Goal: Task Accomplishment & Management: Use online tool/utility

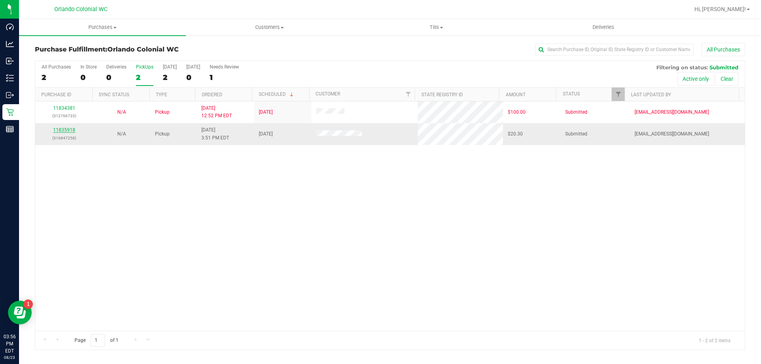
click at [70, 131] on link "11835918" at bounding box center [64, 130] width 22 height 6
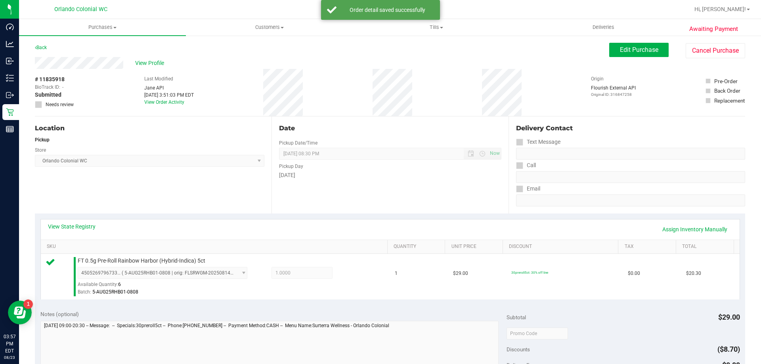
scroll to position [284, 0]
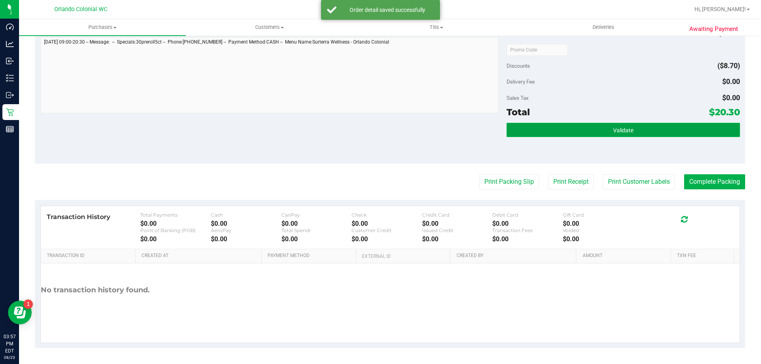
click at [598, 125] on button "Validate" at bounding box center [622, 130] width 233 height 14
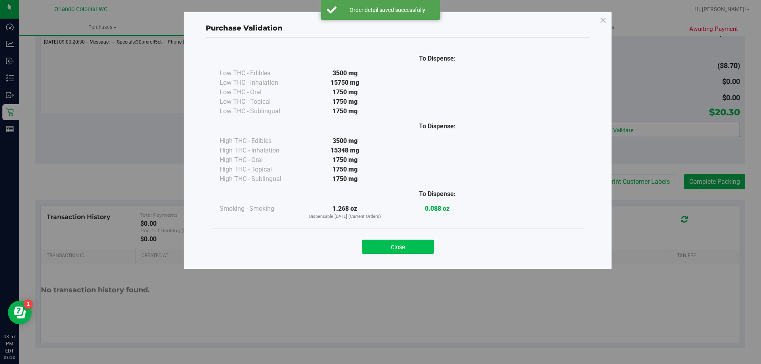
click at [422, 244] on button "Close" at bounding box center [398, 247] width 72 height 14
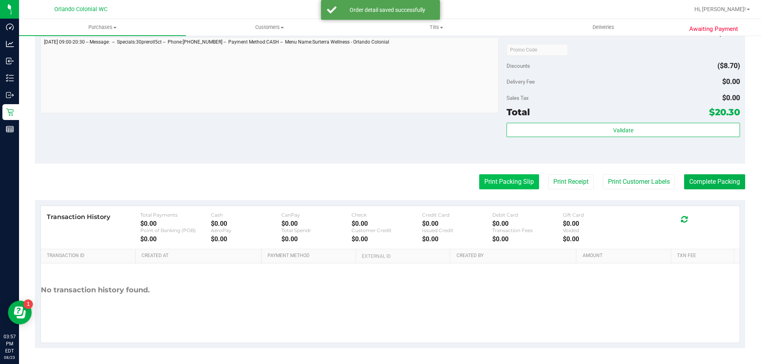
click at [500, 181] on button "Print Packing Slip" at bounding box center [509, 181] width 60 height 15
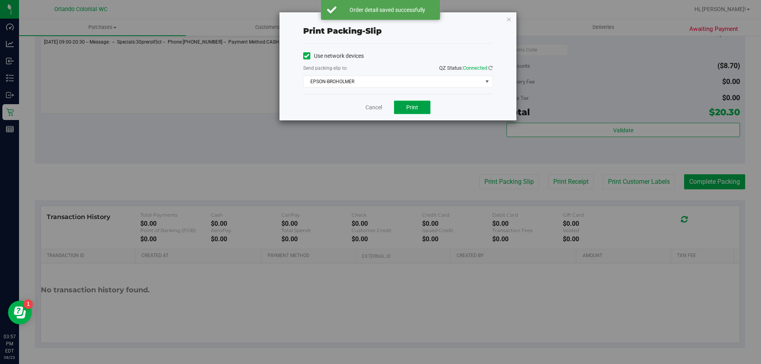
click at [413, 107] on span "Print" at bounding box center [412, 107] width 12 height 6
click at [377, 109] on link "Cancel" at bounding box center [373, 107] width 17 height 8
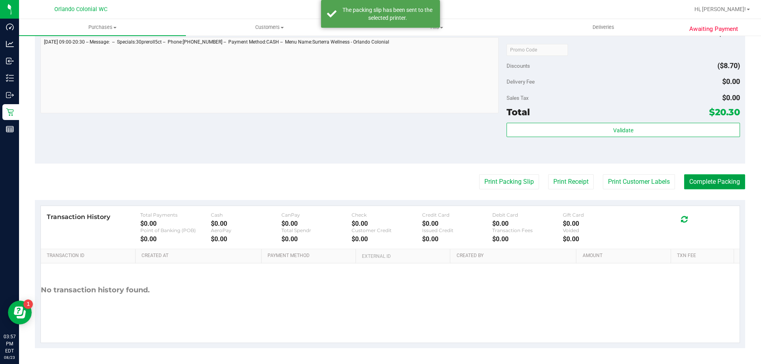
click at [713, 183] on button "Complete Packing" at bounding box center [714, 181] width 61 height 15
